Goal: Information Seeking & Learning: Learn about a topic

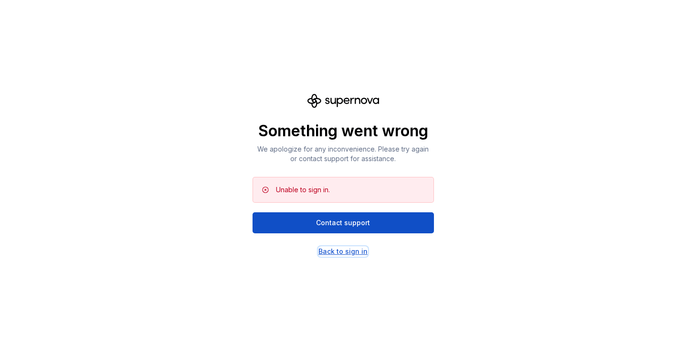
click at [348, 252] on div "Back to sign in" at bounding box center [343, 251] width 49 height 10
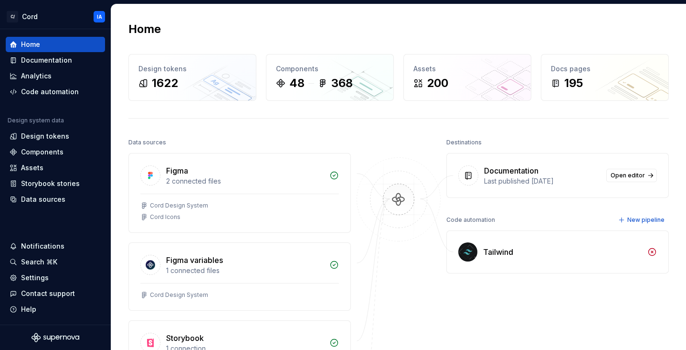
scroll to position [2, 0]
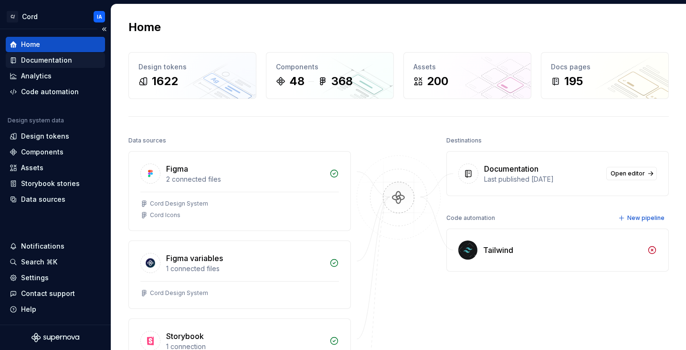
click at [39, 61] on div "Documentation" at bounding box center [46, 60] width 51 height 10
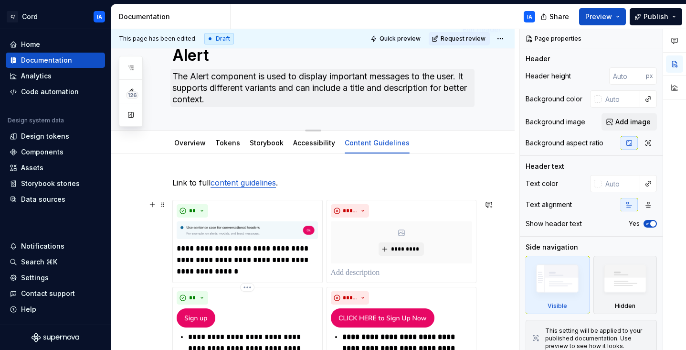
scroll to position [28, 0]
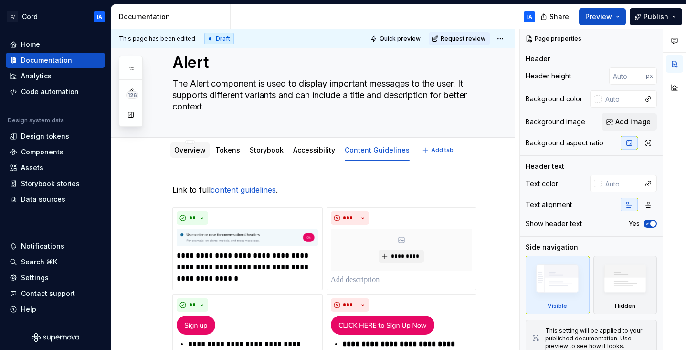
click at [195, 153] on link "Overview" at bounding box center [190, 150] width 32 height 8
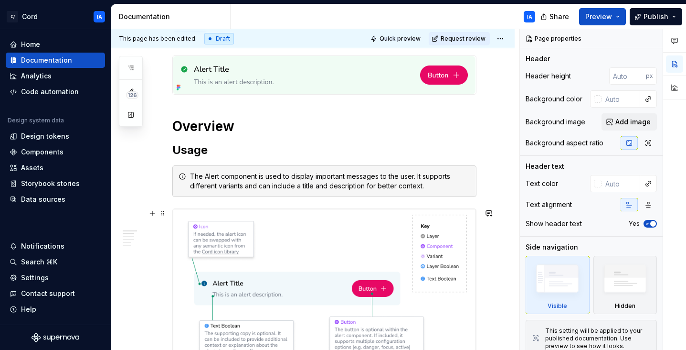
scroll to position [93, 0]
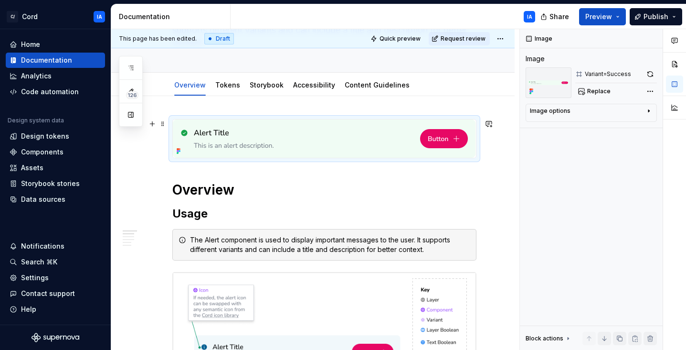
click at [312, 142] on img at bounding box center [324, 138] width 303 height 38
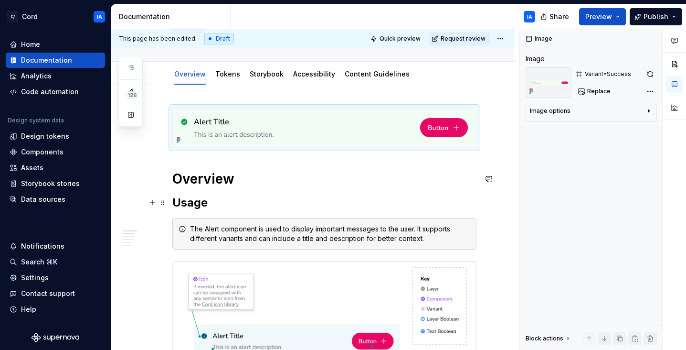
scroll to position [114, 0]
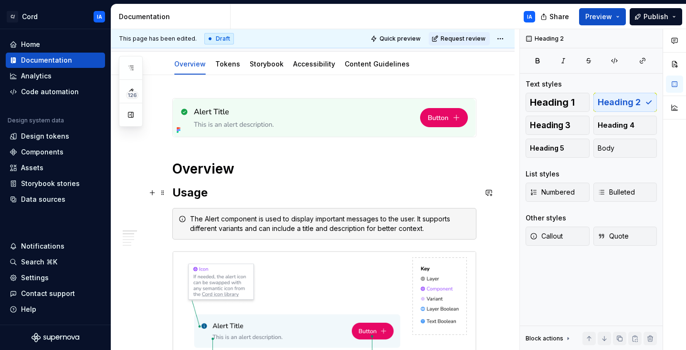
click at [379, 192] on h2 "Usage" at bounding box center [324, 192] width 304 height 15
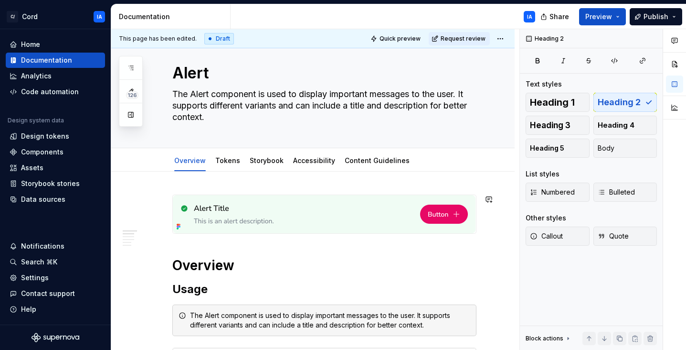
scroll to position [0, 0]
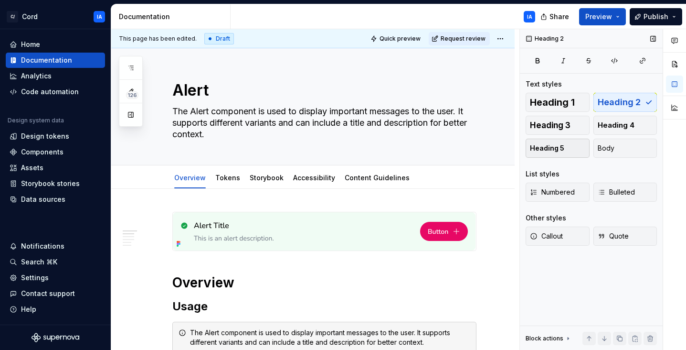
type textarea "*"
